Goal: Task Accomplishment & Management: Manage account settings

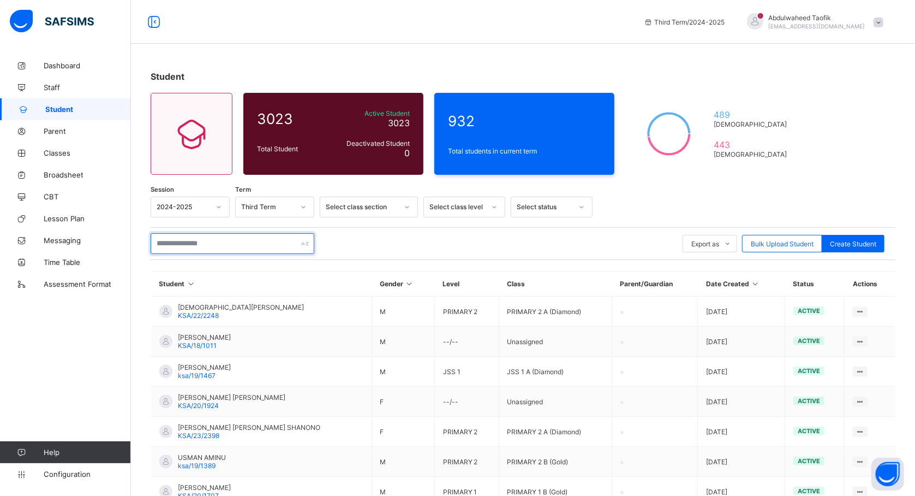
click at [225, 239] on input "text" at bounding box center [233, 243] width 164 height 21
type input "*****"
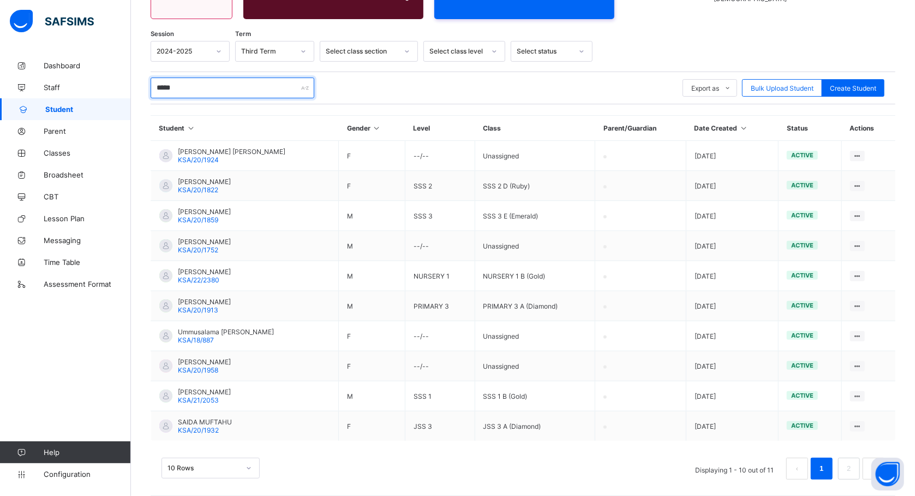
scroll to position [162, 0]
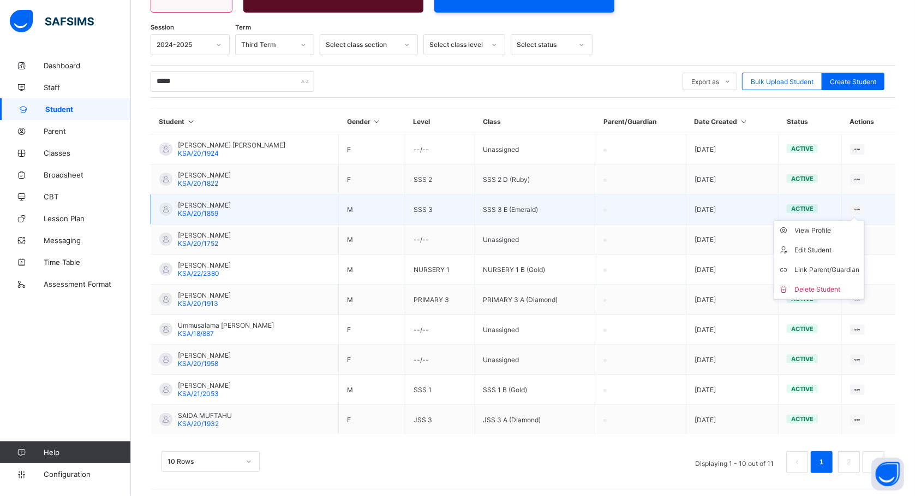
click at [865, 220] on ul "View Profile Edit Student Link Parent/Guardian Delete Student" at bounding box center [819, 260] width 91 height 80
click at [827, 228] on div "View Profile" at bounding box center [827, 230] width 65 height 11
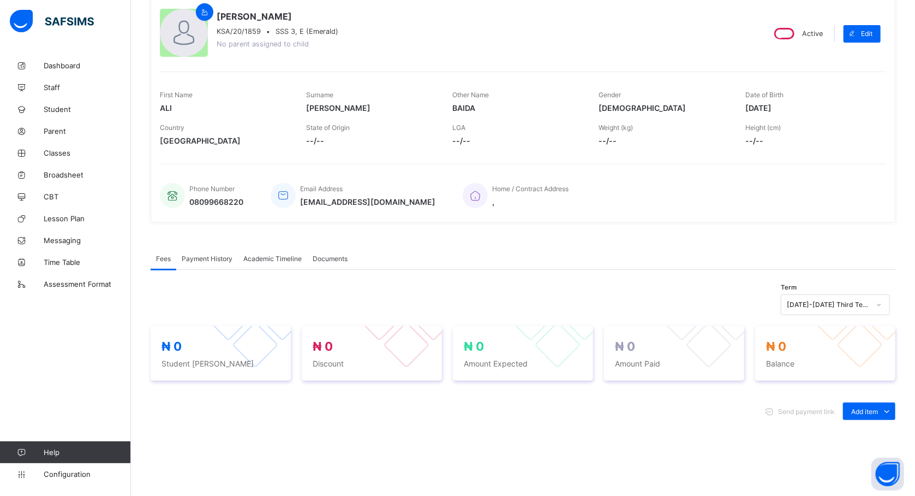
scroll to position [162, 0]
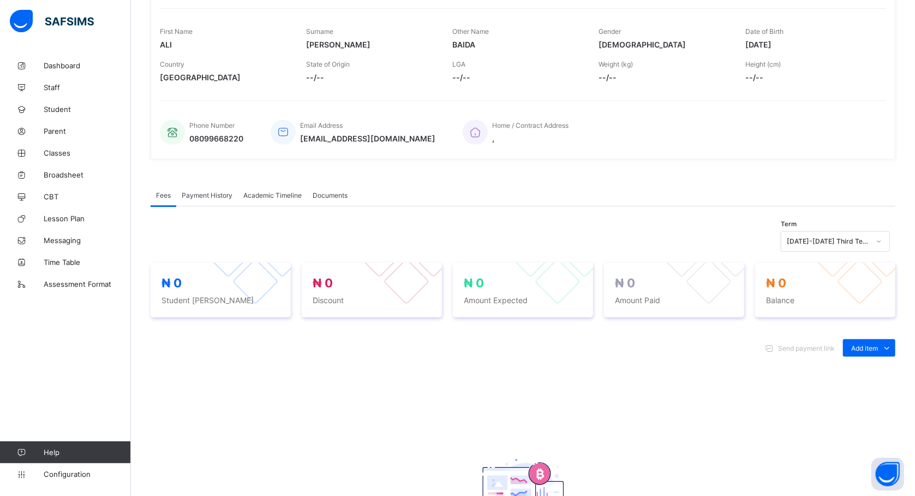
click at [288, 196] on span "Academic Timeline" at bounding box center [272, 195] width 58 height 8
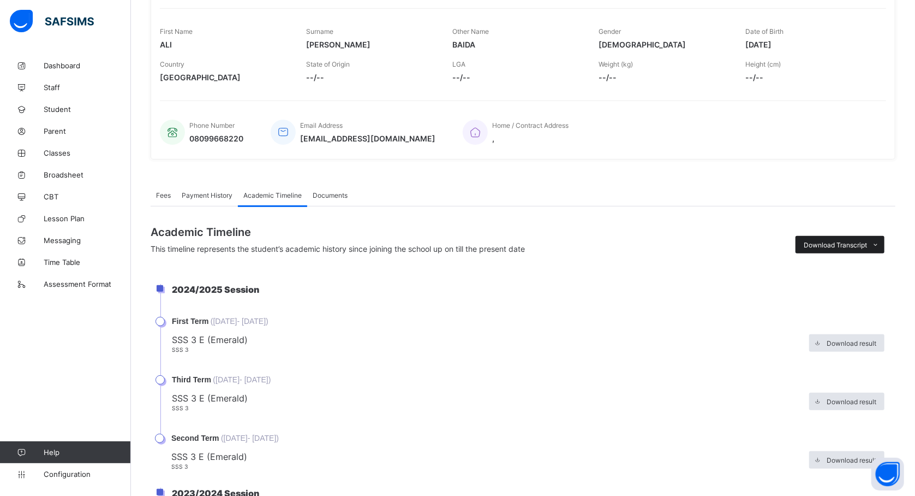
click at [824, 243] on span "Download Transcript" at bounding box center [835, 245] width 63 height 8
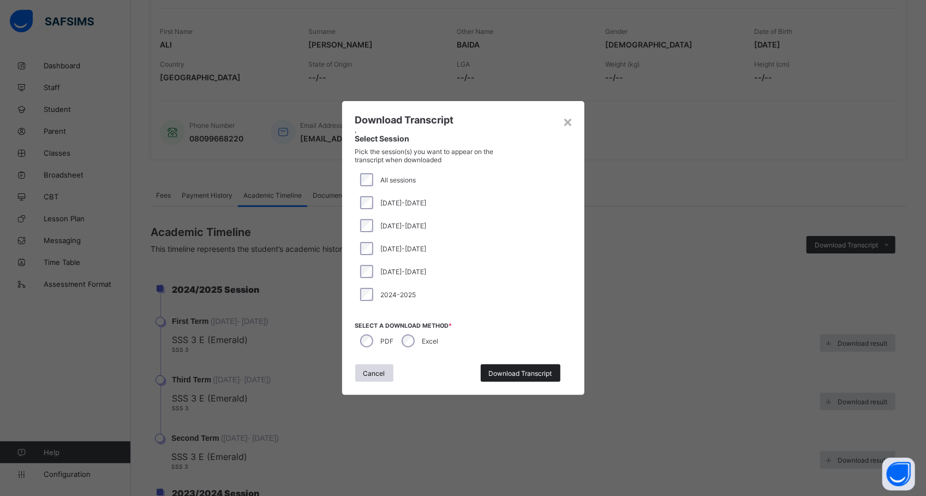
click at [504, 374] on span "Download Transcript" at bounding box center [520, 373] width 63 height 8
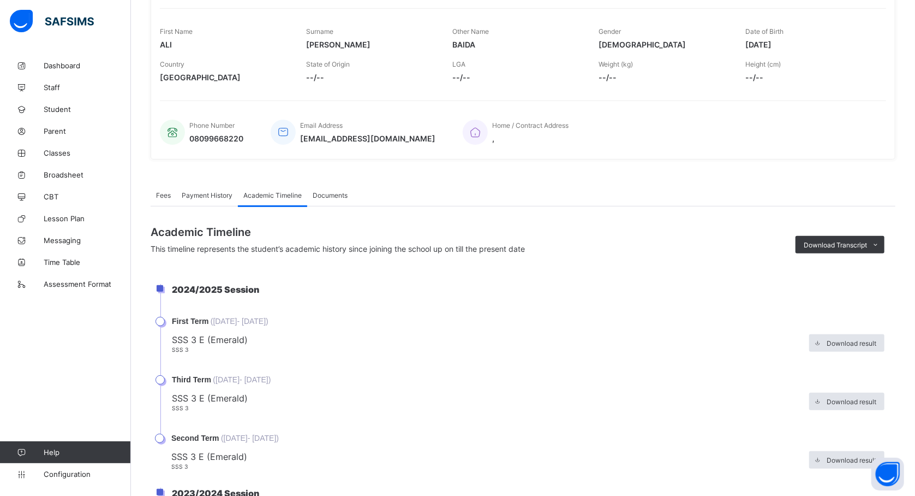
scroll to position [0, 0]
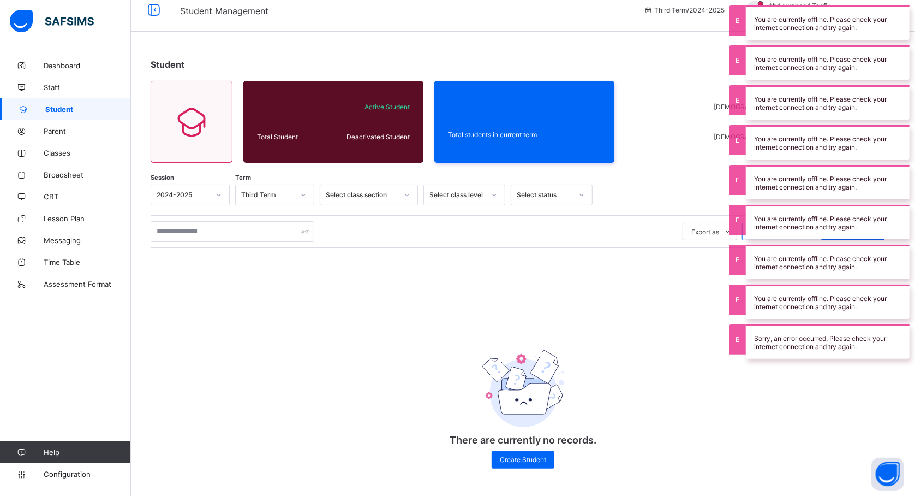
scroll to position [13, 0]
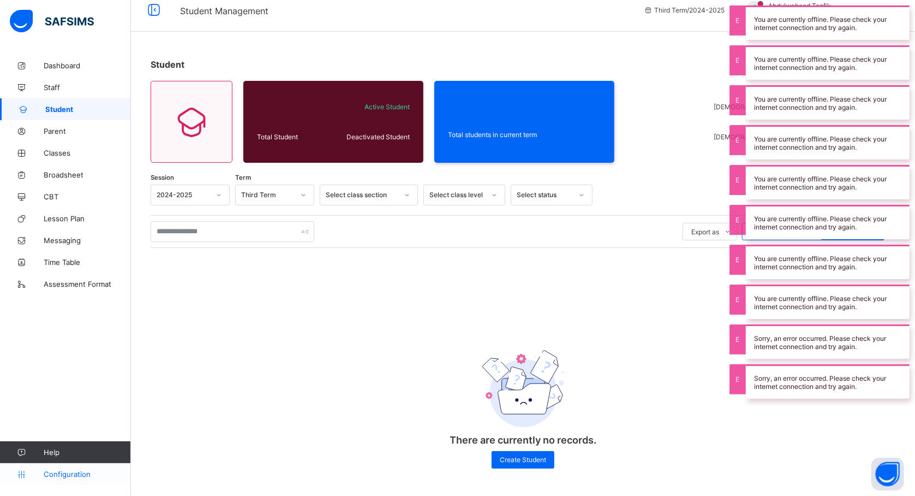
click at [84, 473] on span "Configuration" at bounding box center [87, 473] width 87 height 9
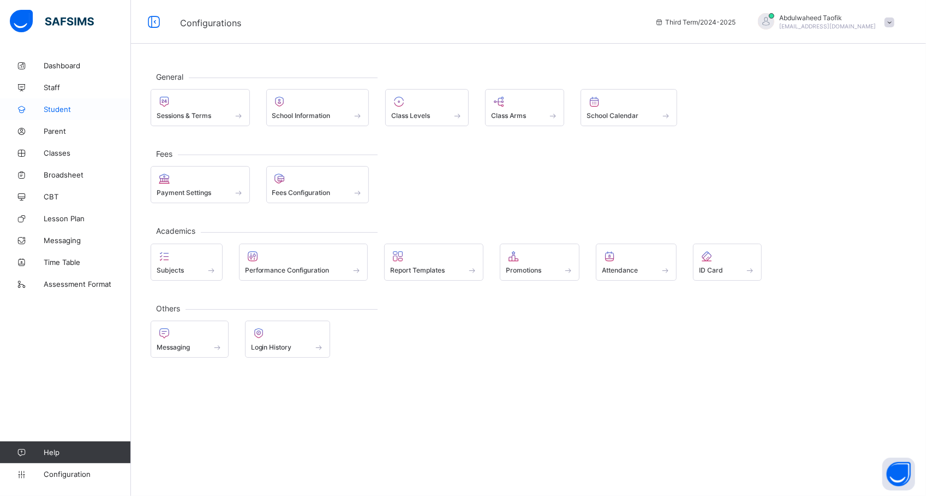
click at [75, 106] on span "Student" at bounding box center [87, 109] width 87 height 9
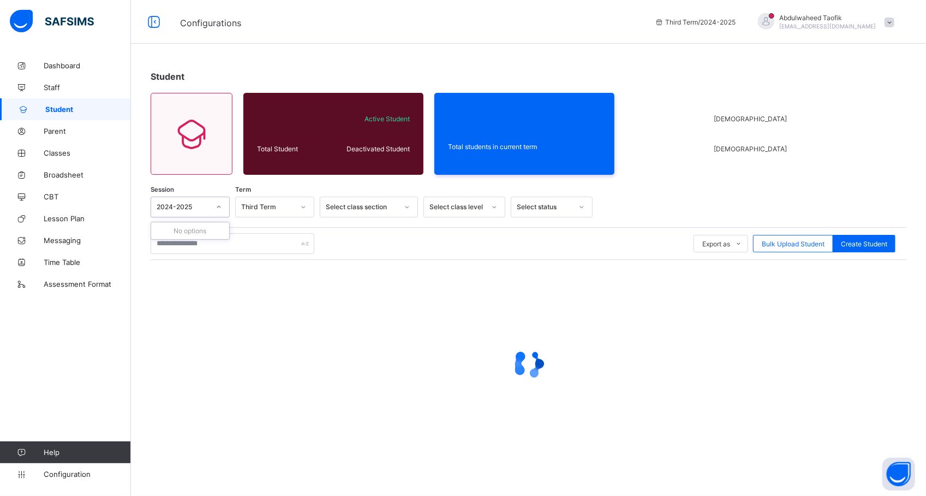
click at [219, 206] on icon at bounding box center [219, 207] width 4 height 2
click at [60, 472] on span "Configuration" at bounding box center [87, 473] width 87 height 9
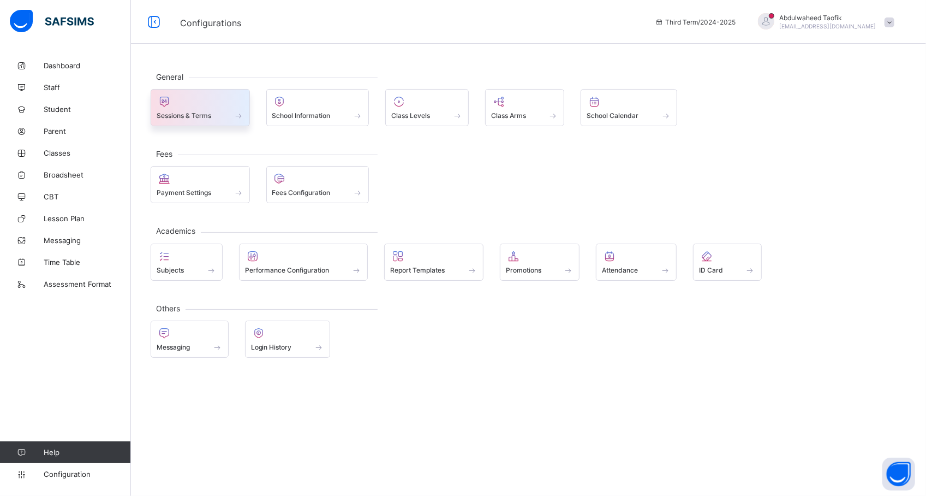
click at [217, 105] on div at bounding box center [200, 101] width 87 height 13
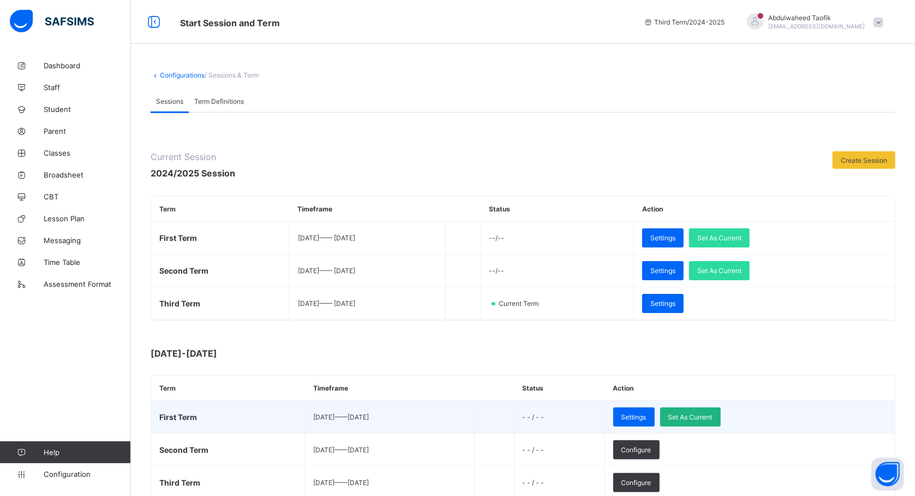
click at [713, 420] on span "Set As Current" at bounding box center [691, 417] width 44 height 8
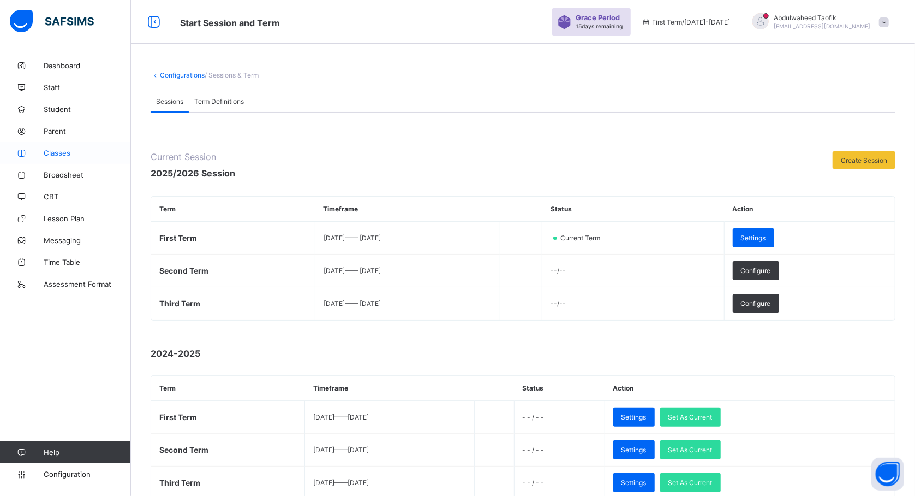
click at [67, 147] on link "Classes" at bounding box center [65, 153] width 131 height 22
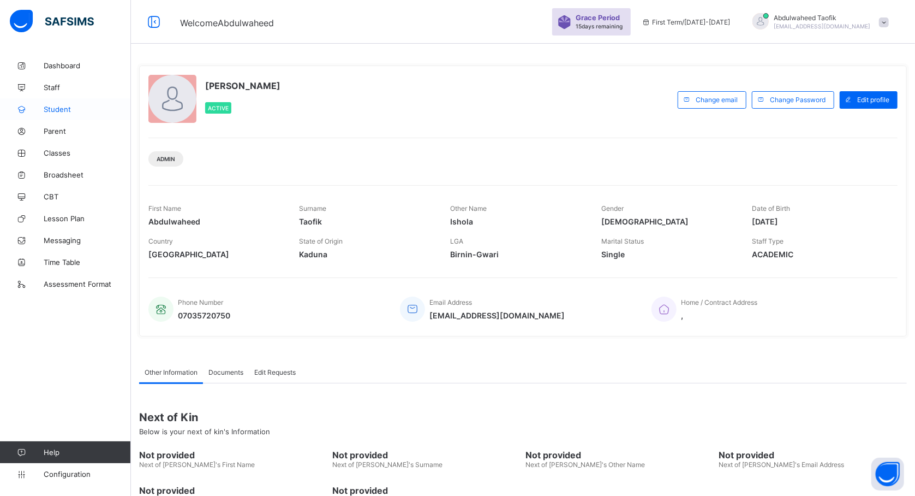
click at [78, 112] on span "Student" at bounding box center [87, 109] width 87 height 9
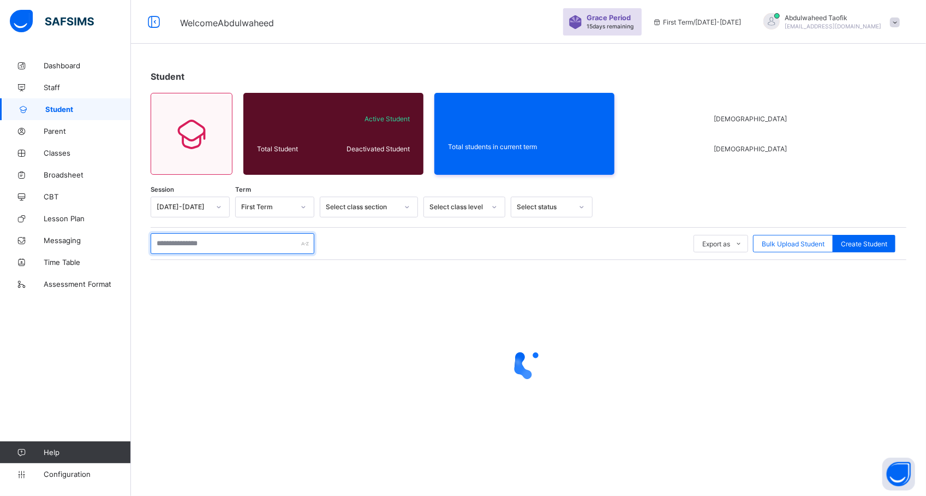
click at [206, 247] on input "text" at bounding box center [233, 243] width 164 height 21
type input "*****"
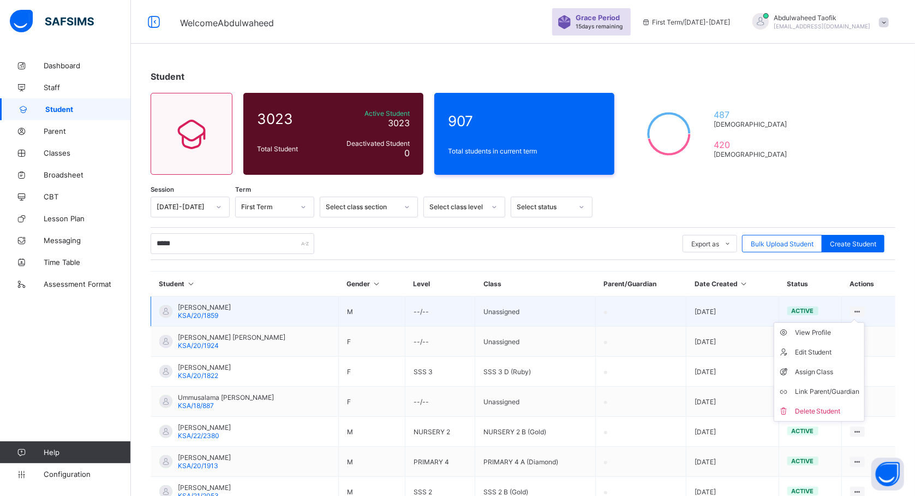
click at [865, 322] on ul "View Profile Edit Student Assign Class Link Parent/Guardian Delete Student" at bounding box center [819, 371] width 91 height 99
click at [848, 335] on div "View Profile" at bounding box center [827, 332] width 65 height 11
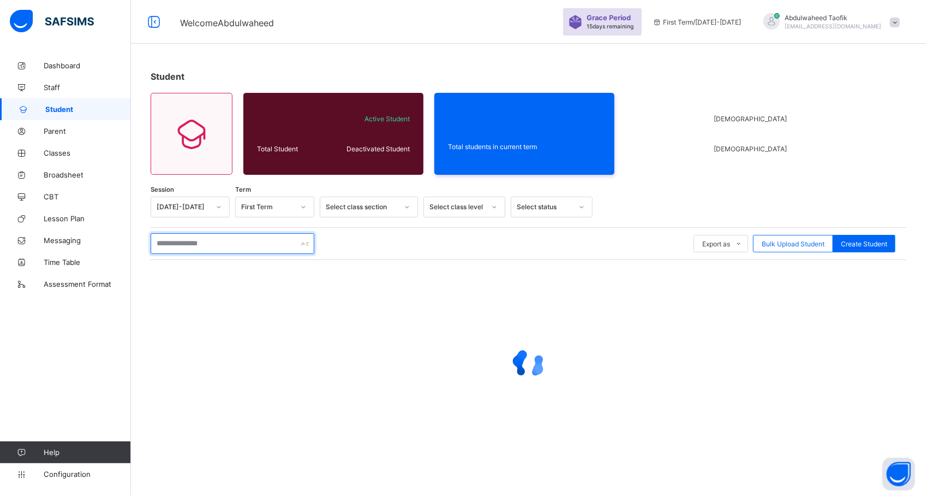
click at [231, 243] on input "text" at bounding box center [233, 243] width 164 height 21
type input "*****"
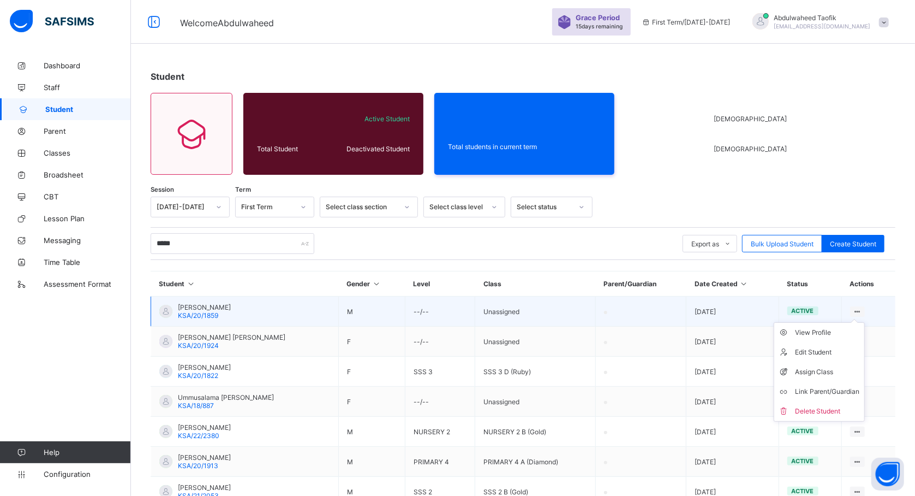
click at [862, 310] on icon at bounding box center [857, 311] width 9 height 8
click at [833, 350] on div "Edit Student" at bounding box center [827, 352] width 65 height 11
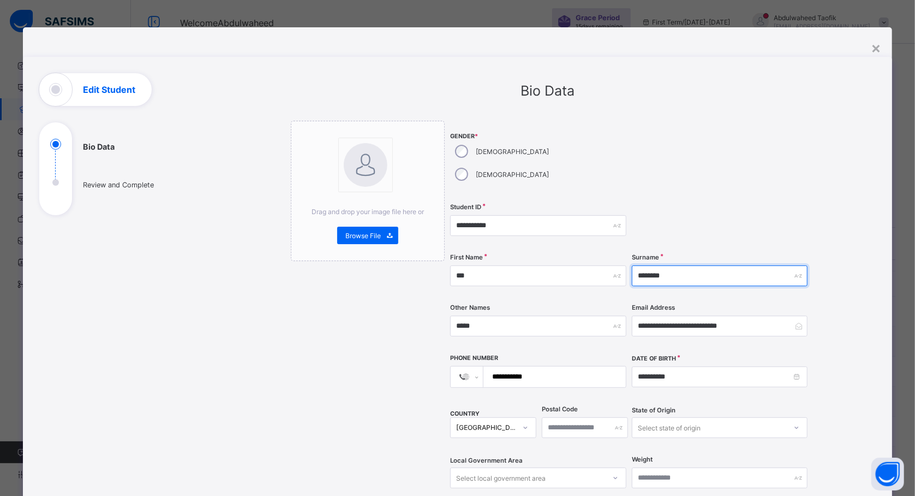
click at [673, 265] on input "********" at bounding box center [720, 275] width 176 height 21
type input "********"
click at [700, 265] on input "********" at bounding box center [720, 275] width 176 height 21
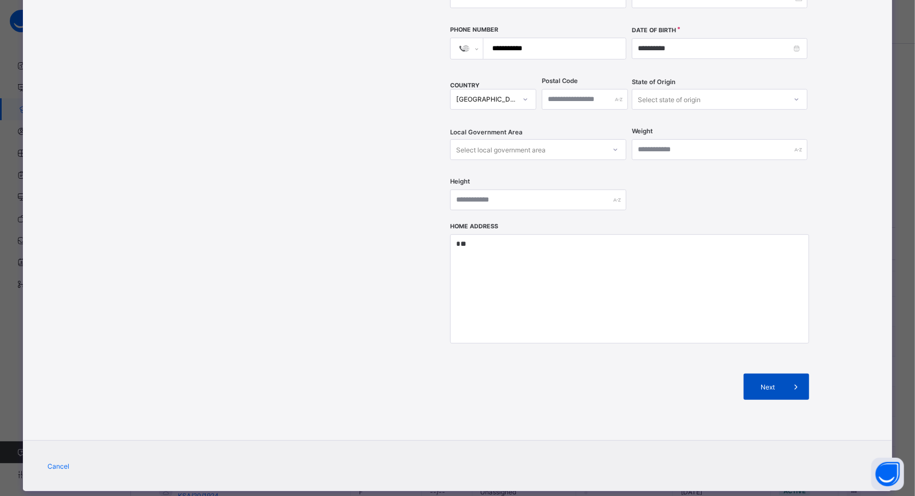
click at [764, 383] on span "Next" at bounding box center [767, 387] width 31 height 8
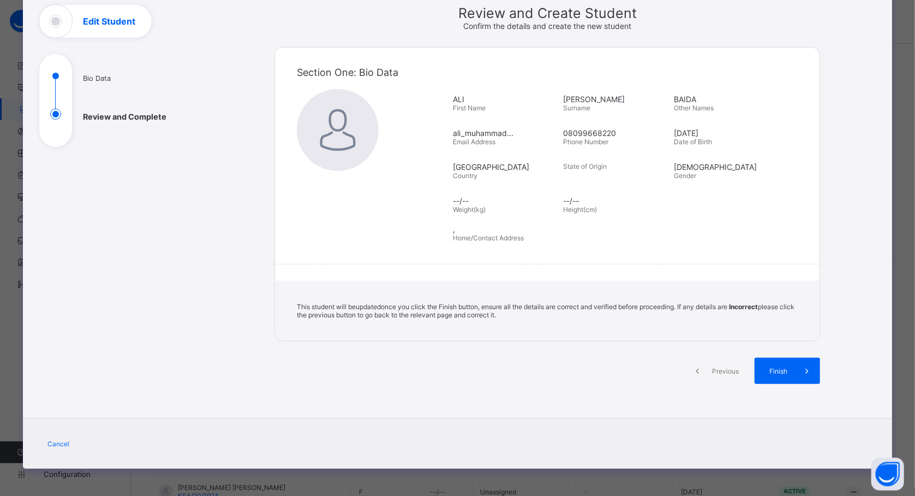
scroll to position [69, 0]
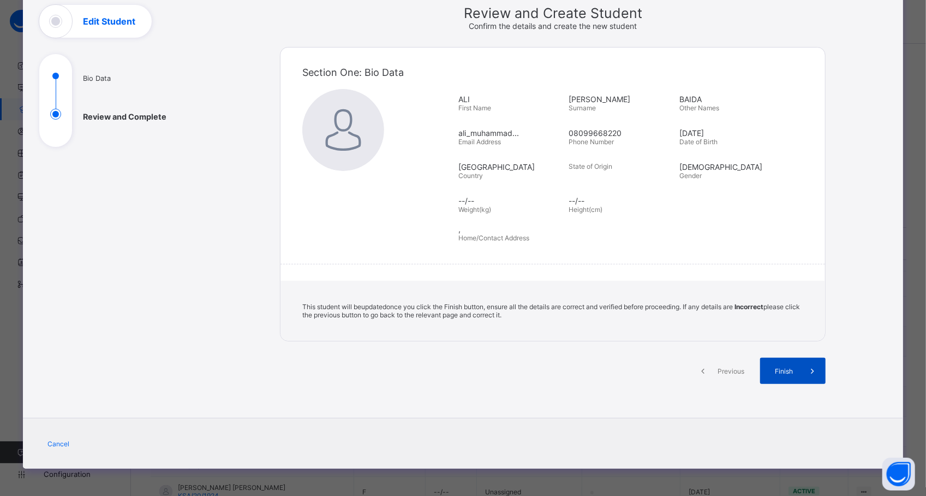
click at [780, 359] on div "Finish" at bounding box center [792, 370] width 65 height 26
click at [776, 374] on div "Finish" at bounding box center [792, 370] width 65 height 26
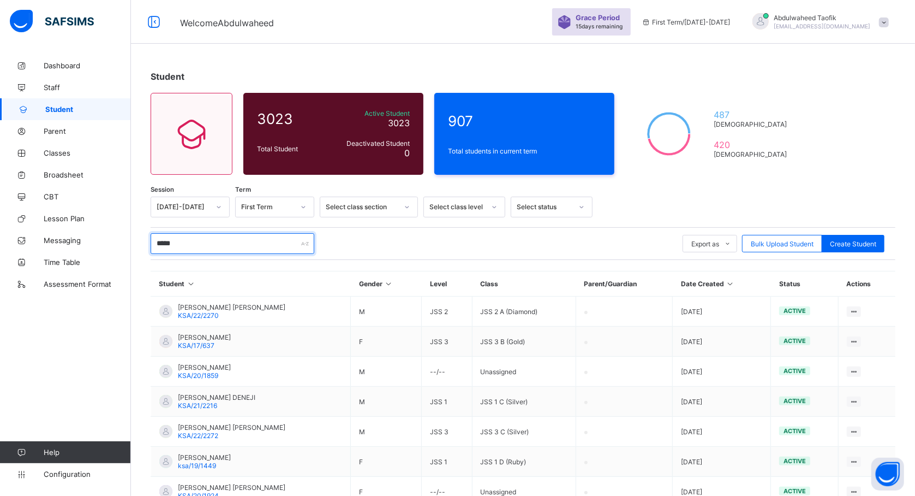
click at [296, 245] on input "*****" at bounding box center [233, 243] width 164 height 21
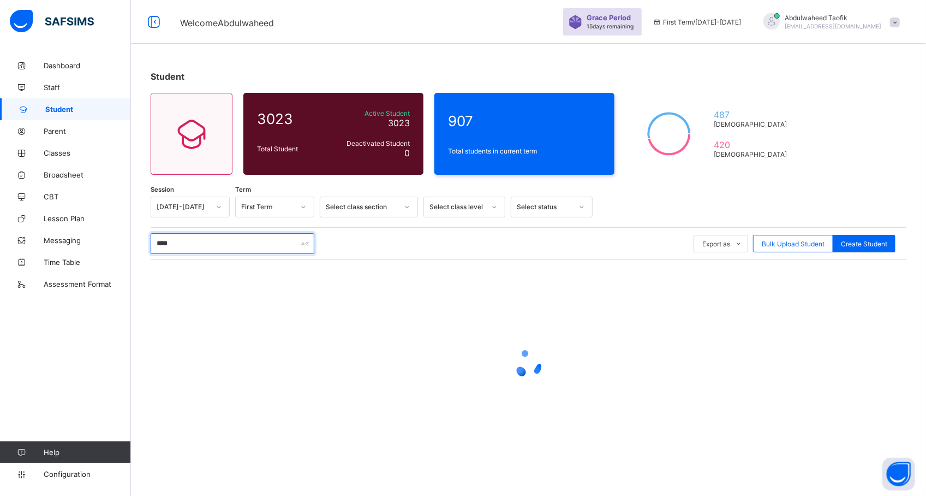
type input "*****"
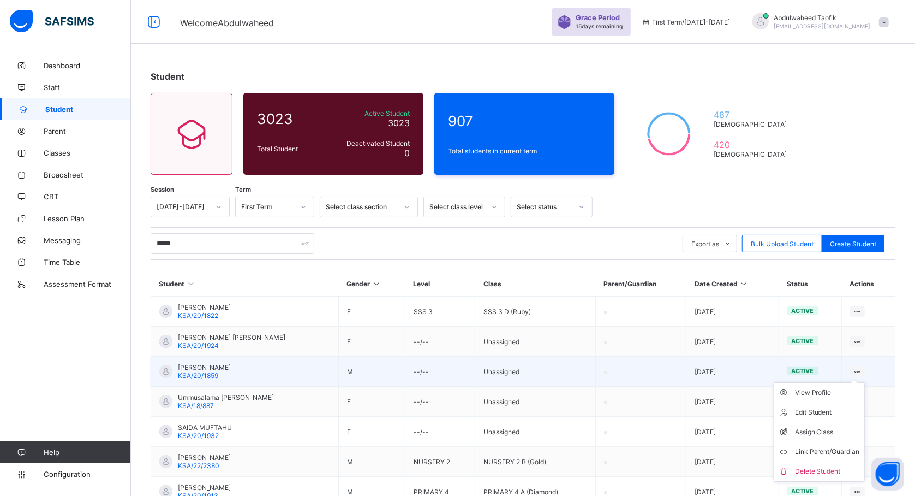
click at [865, 382] on ul "View Profile Edit Student Assign Class Link Parent/Guardian Delete Student" at bounding box center [819, 431] width 91 height 99
click at [838, 396] on div "View Profile" at bounding box center [827, 392] width 65 height 11
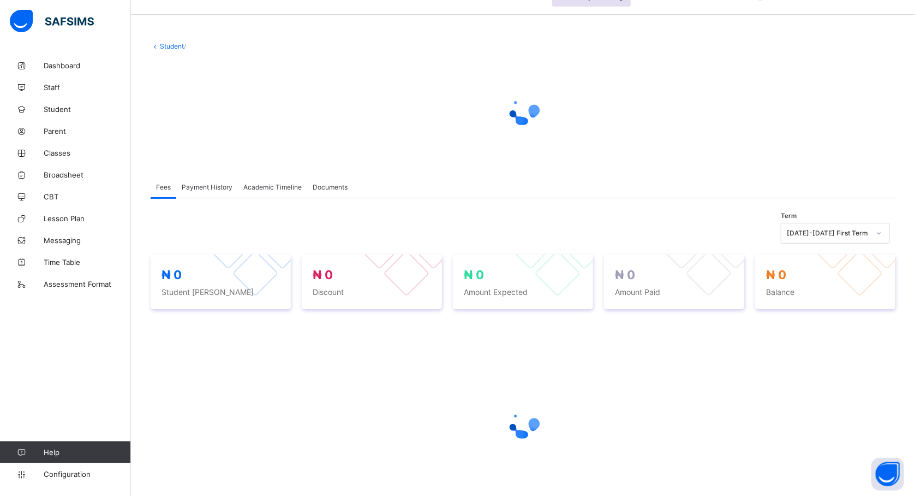
scroll to position [99, 0]
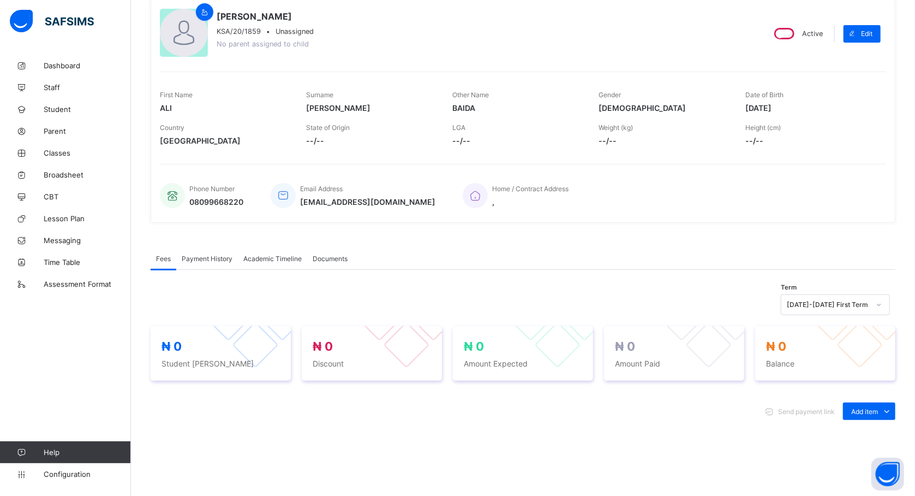
click at [276, 264] on div "Academic Timeline" at bounding box center [272, 258] width 69 height 22
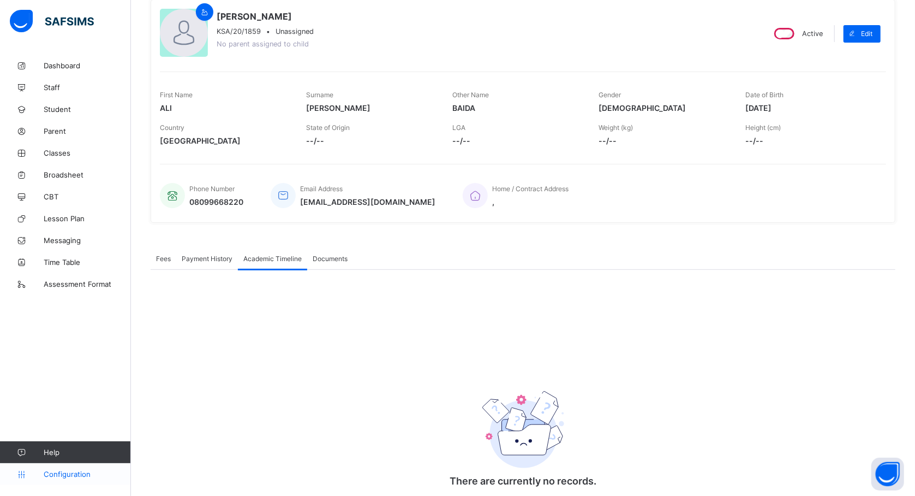
click at [61, 468] on link "Configuration" at bounding box center [65, 474] width 130 height 22
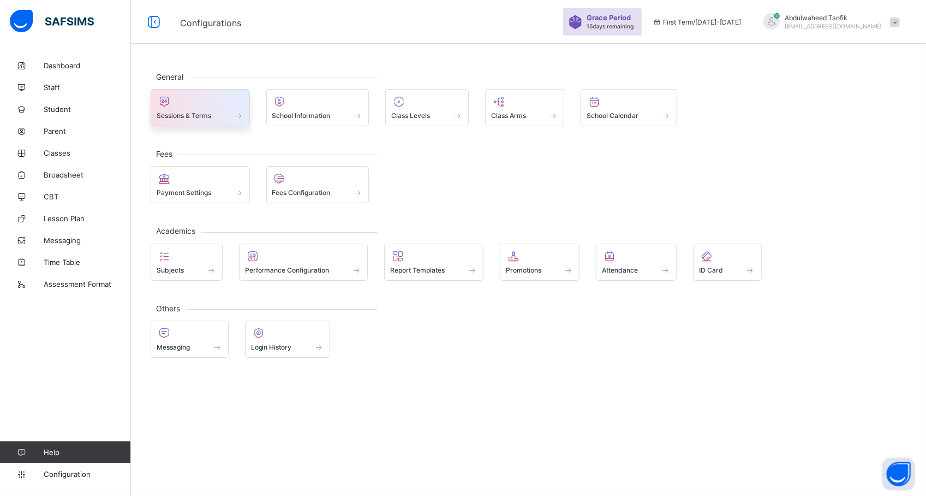
click at [204, 105] on div at bounding box center [200, 101] width 87 height 13
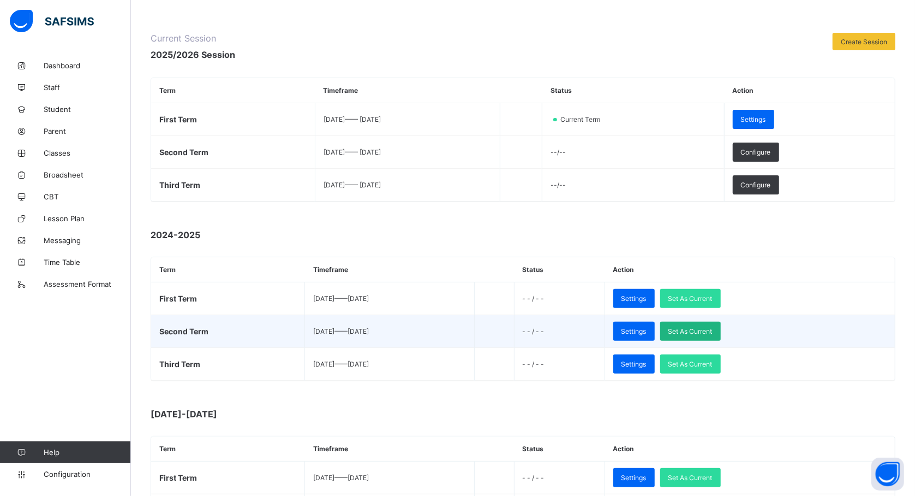
scroll to position [127, 0]
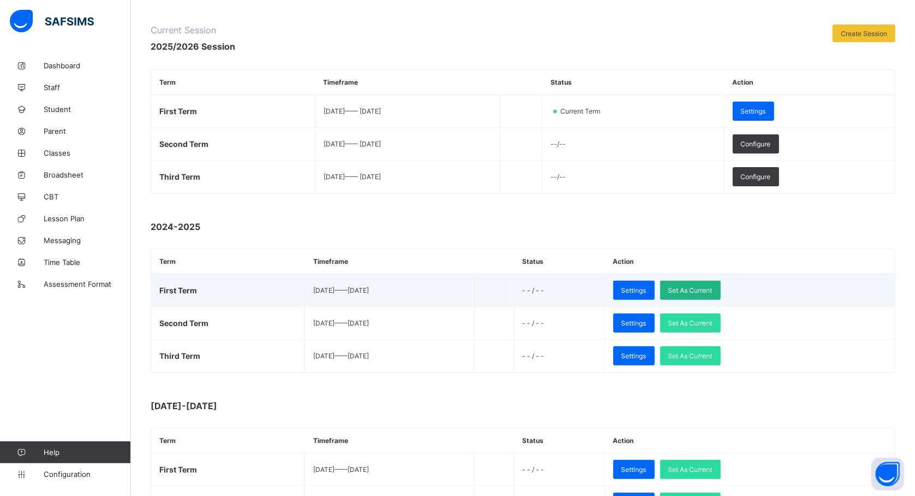
click at [713, 293] on span "Set As Current" at bounding box center [691, 290] width 44 height 8
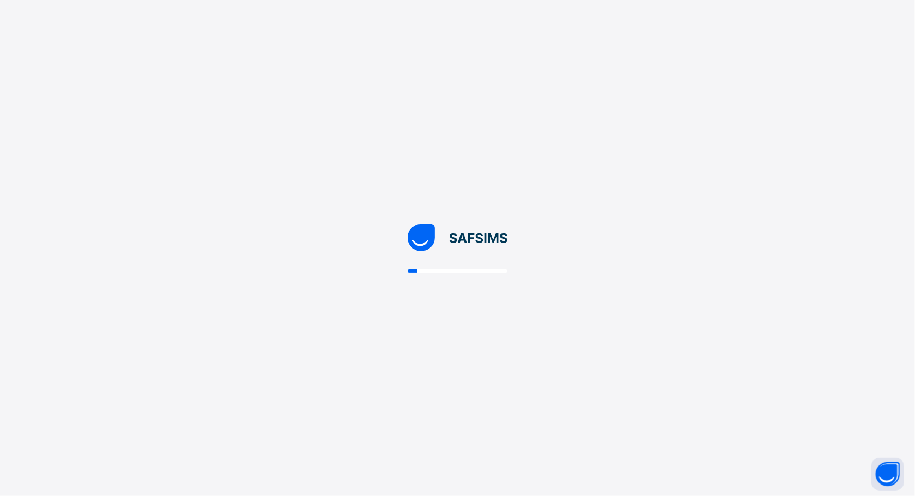
scroll to position [0, 0]
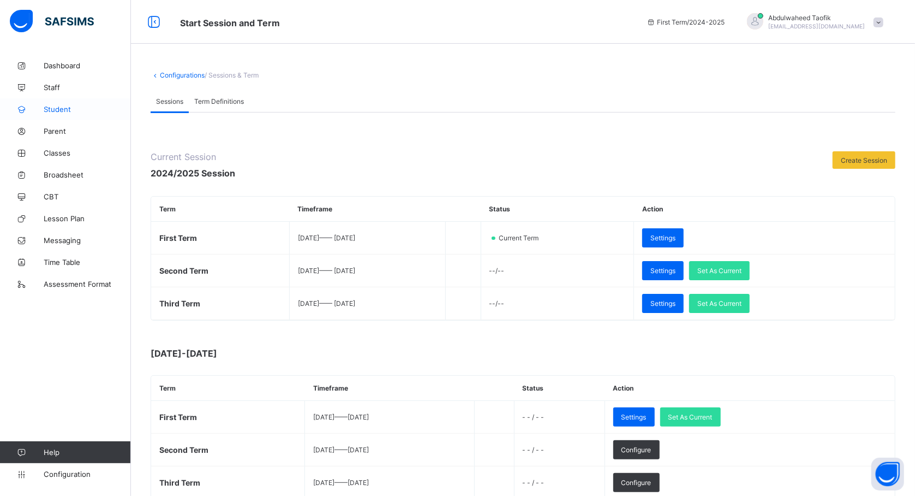
click at [64, 105] on span "Student" at bounding box center [87, 109] width 87 height 9
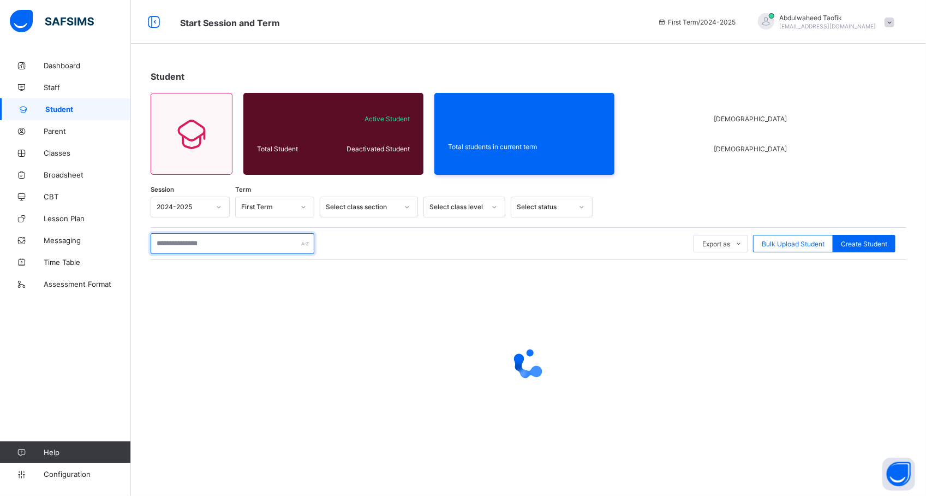
click at [204, 246] on input "text" at bounding box center [233, 243] width 164 height 21
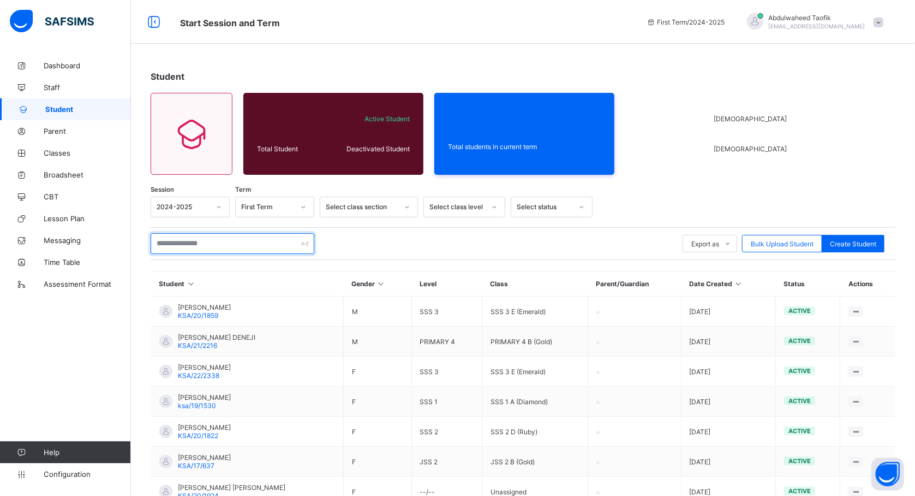
type input "*****"
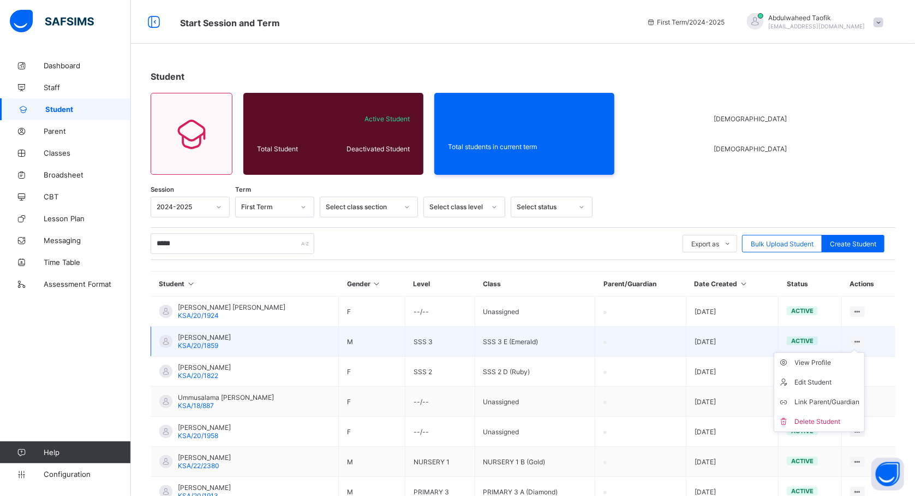
click at [865, 352] on ul "View Profile Edit Student Link Parent/Guardian Delete Student" at bounding box center [819, 392] width 91 height 80
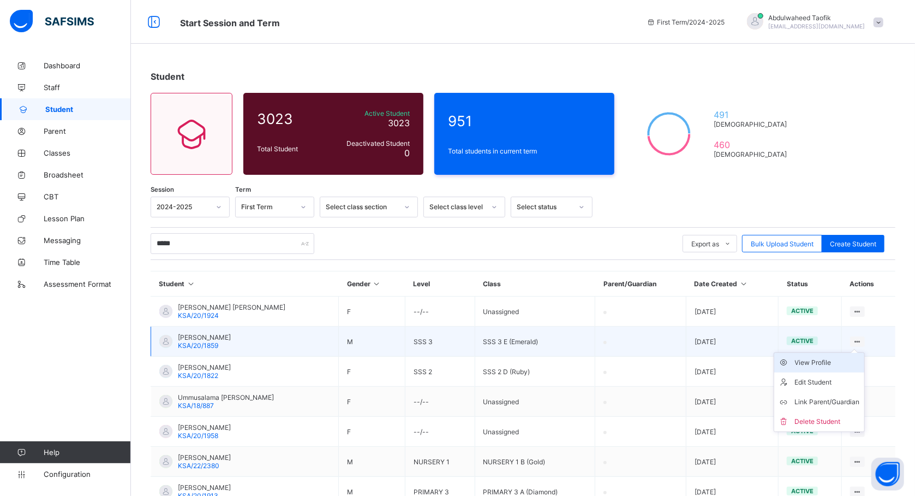
click at [855, 358] on div "View Profile" at bounding box center [827, 362] width 65 height 11
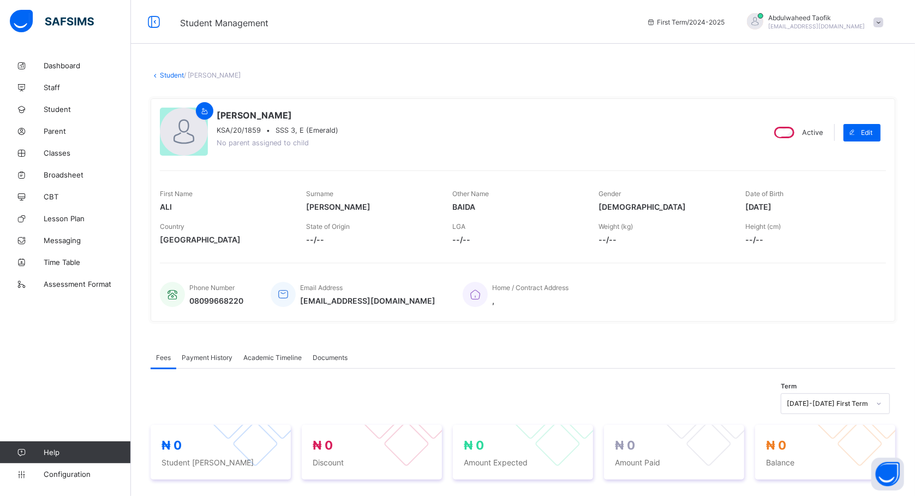
click at [274, 367] on div "Academic Timeline" at bounding box center [272, 357] width 69 height 22
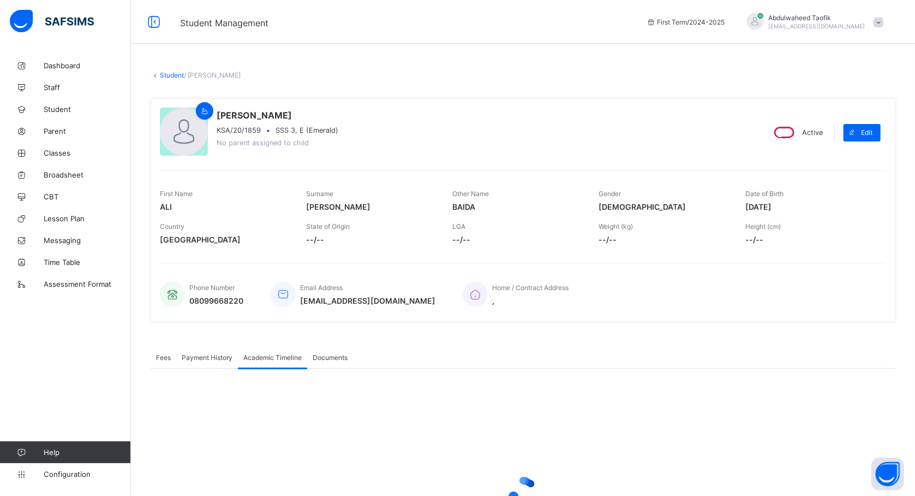
scroll to position [132, 0]
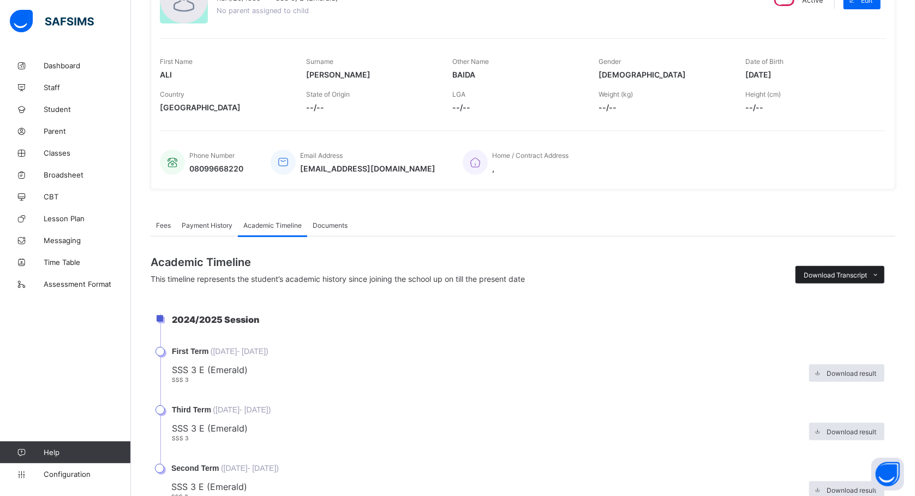
click at [829, 275] on span "Download Transcript" at bounding box center [835, 275] width 63 height 8
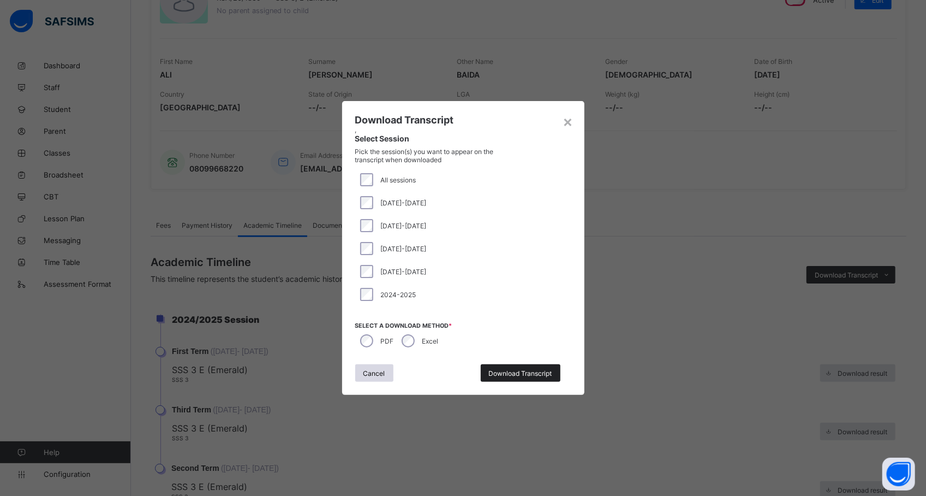
click at [523, 370] on span "Download Transcript" at bounding box center [520, 373] width 63 height 8
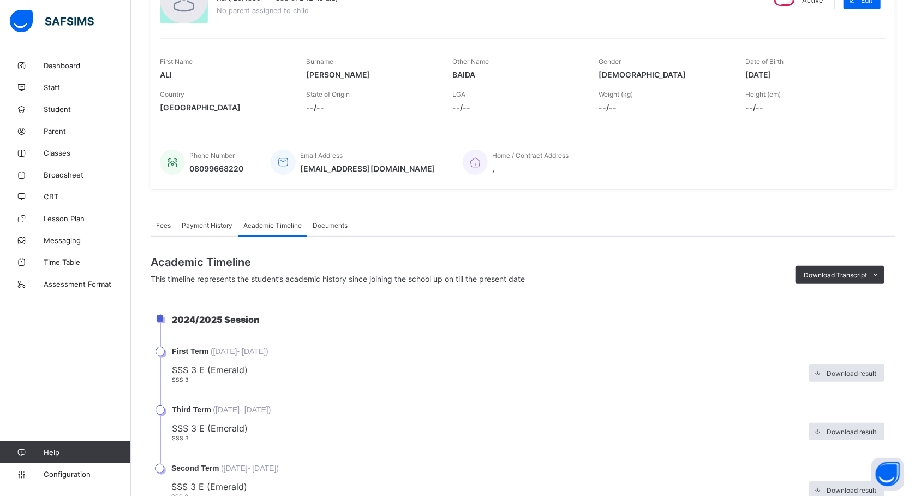
scroll to position [0, 0]
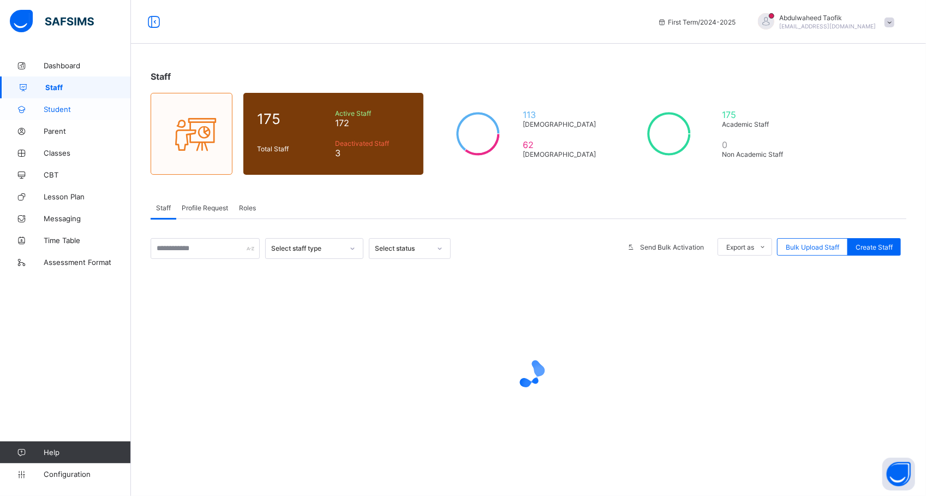
click at [63, 109] on span "Student" at bounding box center [87, 109] width 87 height 9
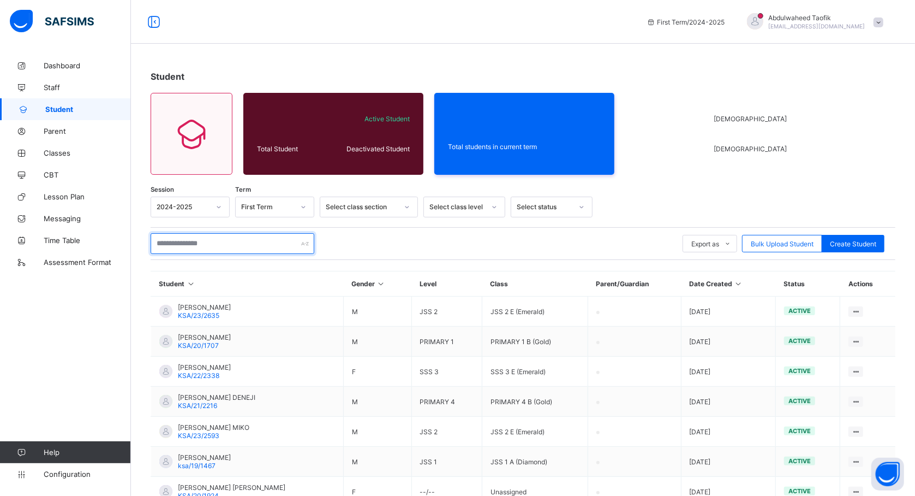
click at [212, 241] on input "text" at bounding box center [233, 243] width 164 height 21
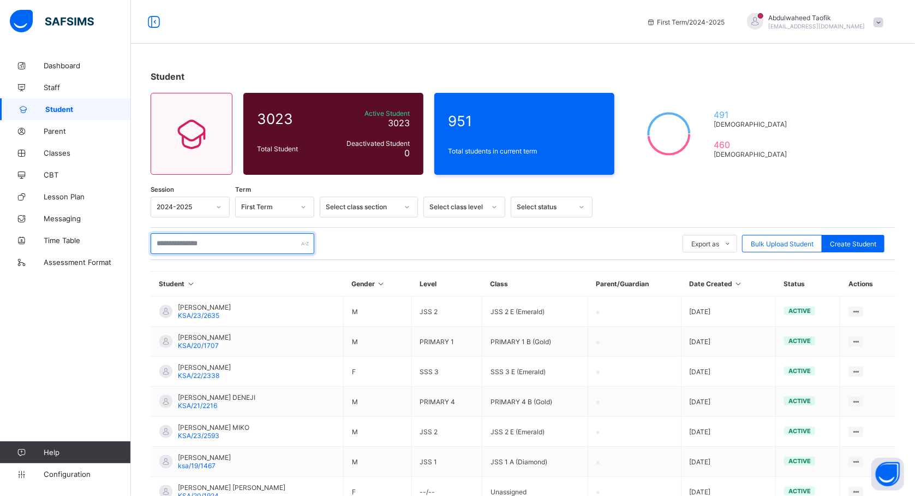
type input "*****"
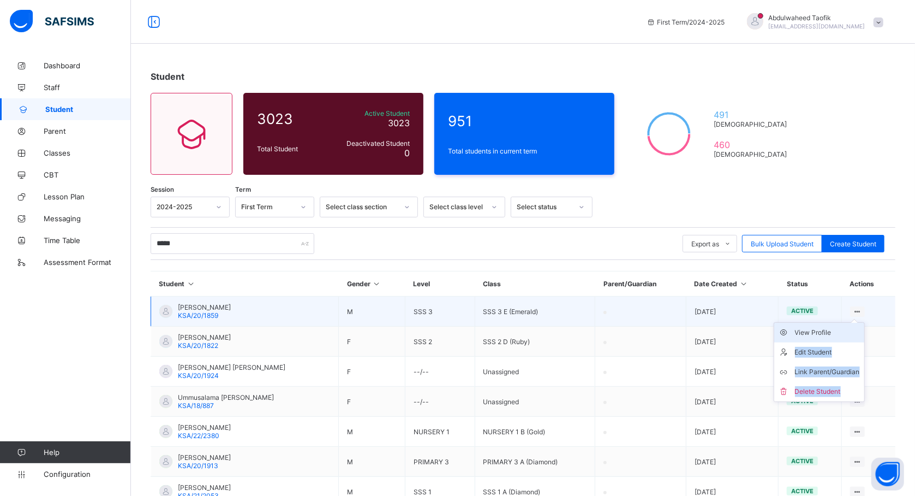
drag, startPoint x: 867, startPoint y: 313, endPoint x: 841, endPoint y: 333, distance: 32.6
click at [841, 333] on ul "View Profile Edit Student Link Parent/Guardian Delete Student" at bounding box center [819, 362] width 91 height 80
click at [841, 333] on div "View Profile" at bounding box center [827, 332] width 65 height 11
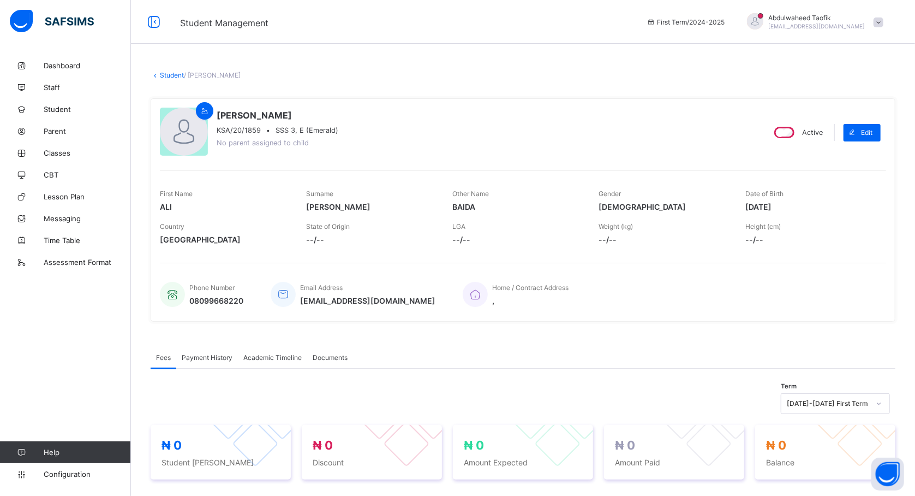
click at [275, 350] on div "Academic Timeline" at bounding box center [272, 357] width 69 height 22
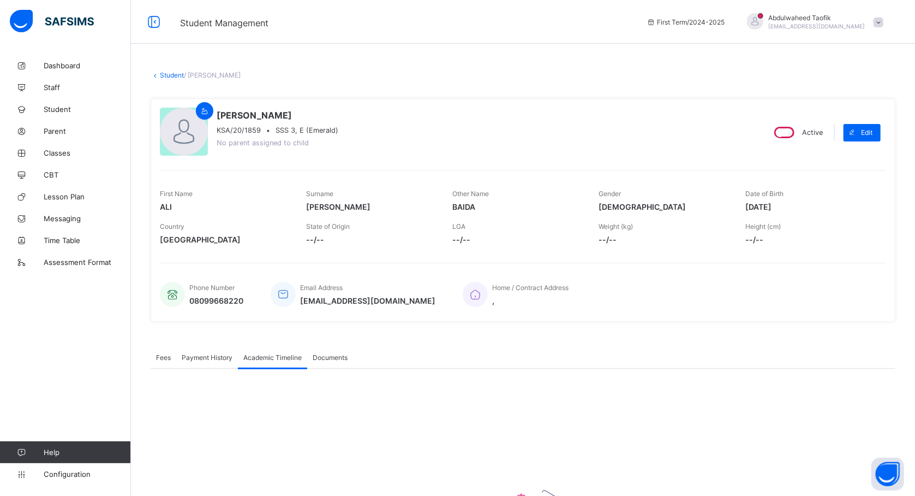
click at [329, 424] on div "There are currently no records. × Download Transcript , Select Session Pick the…" at bounding box center [523, 484] width 745 height 233
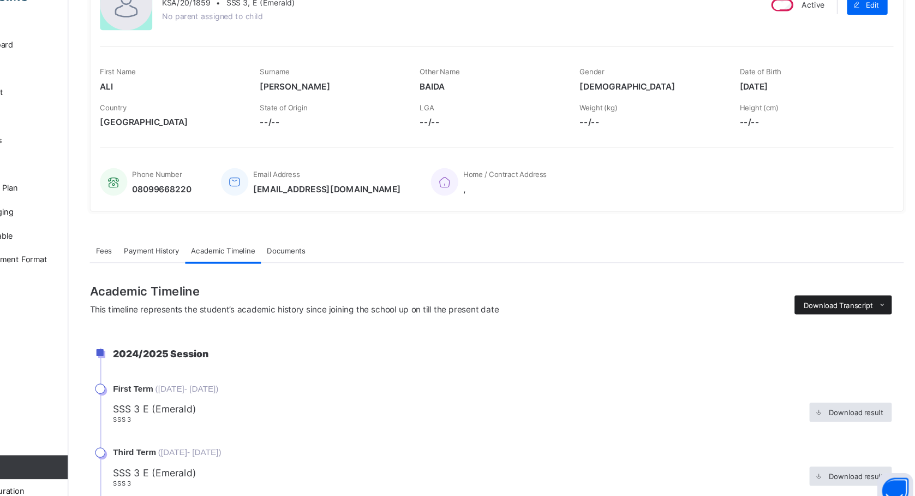
click at [838, 300] on span "Download Transcript" at bounding box center [835, 304] width 63 height 8
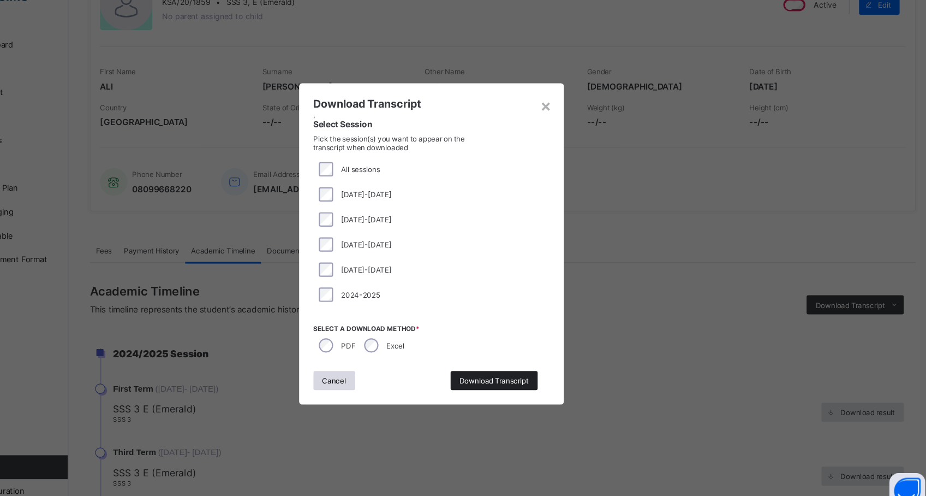
click at [526, 369] on span "Download Transcript" at bounding box center [520, 373] width 63 height 8
